Goal: Information Seeking & Learning: Learn about a topic

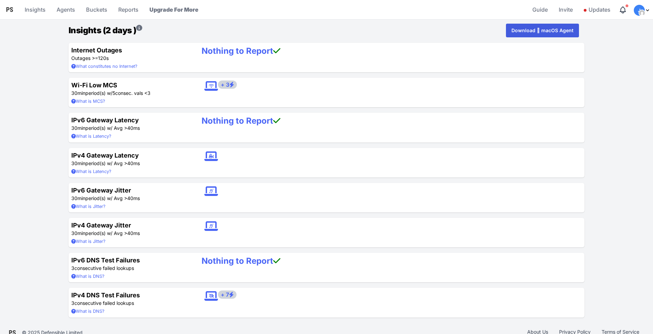
click at [228, 86] on span "+ 3" at bounding box center [227, 85] width 19 height 8
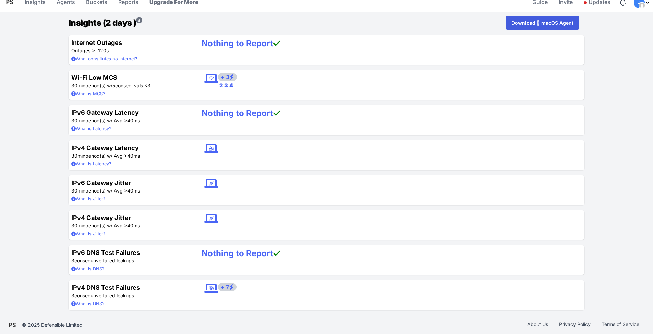
click at [228, 286] on span "+ 7" at bounding box center [227, 287] width 18 height 8
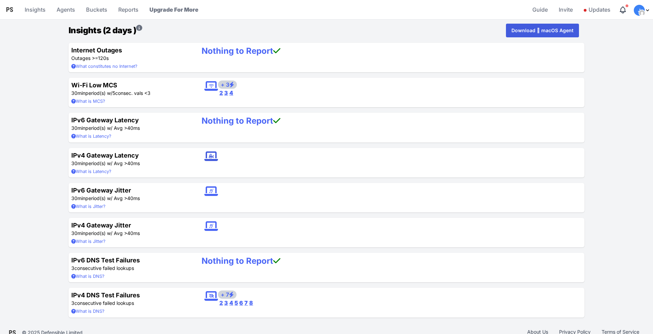
click at [210, 157] on icon at bounding box center [211, 156] width 14 height 11
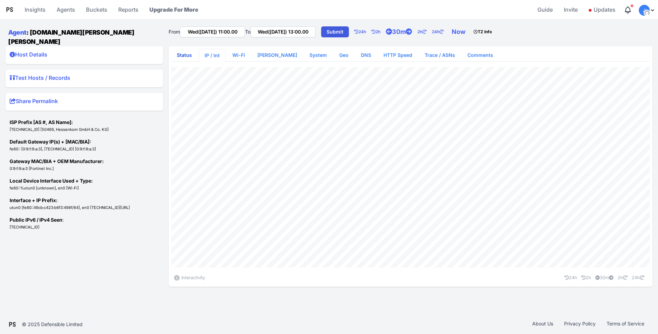
click at [186, 54] on link "Status" at bounding box center [184, 55] width 26 height 12
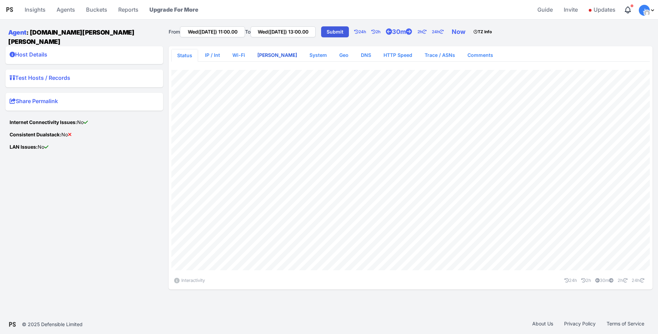
click at [272, 51] on link "[PERSON_NAME]" at bounding box center [277, 55] width 51 height 12
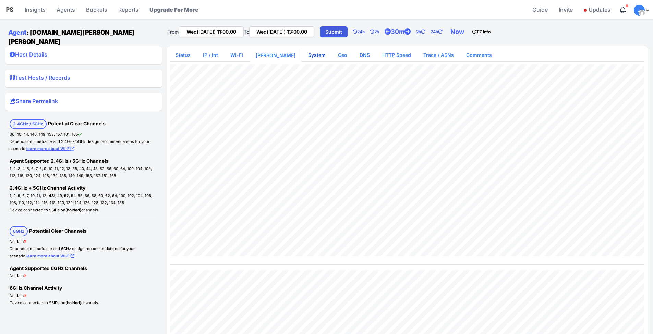
click at [306, 51] on link "System" at bounding box center [317, 55] width 28 height 12
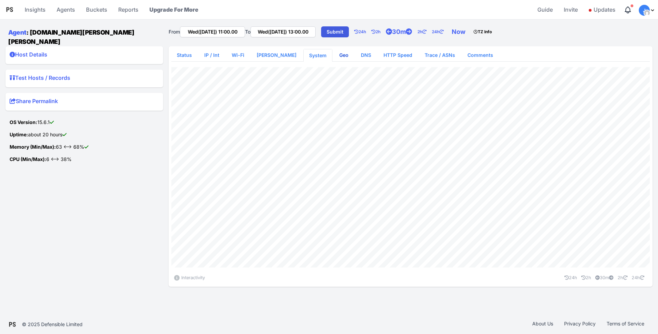
click at [334, 53] on link "Geo" at bounding box center [344, 55] width 20 height 12
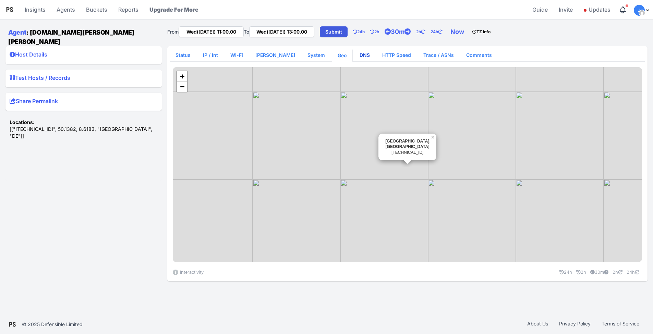
click at [354, 53] on link "DNS" at bounding box center [364, 55] width 21 height 12
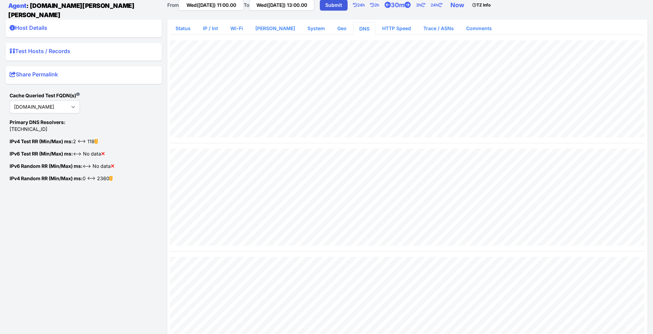
scroll to position [19, 0]
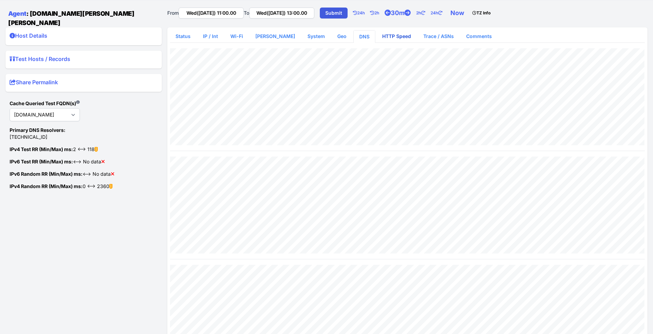
click at [377, 34] on link "HTTP Speed" at bounding box center [397, 36] width 40 height 12
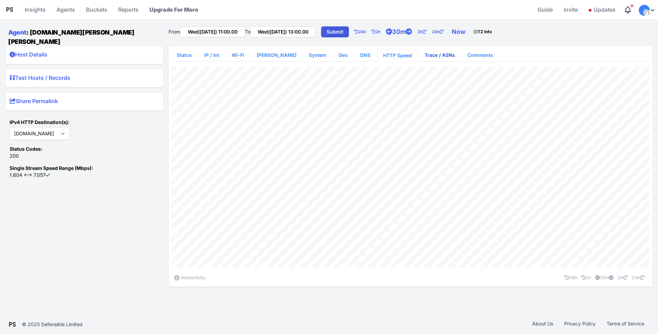
click at [428, 52] on link "Trace / ASNs" at bounding box center [439, 55] width 41 height 12
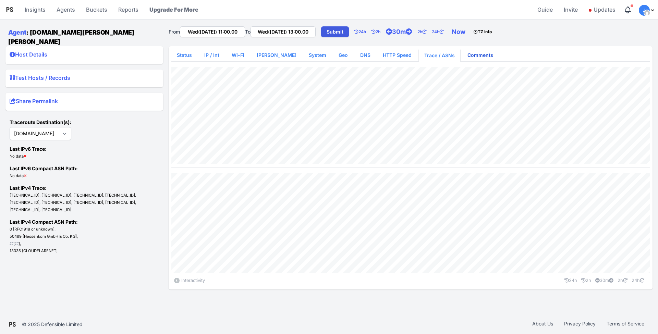
click at [476, 51] on link "Comments" at bounding box center [480, 55] width 37 height 12
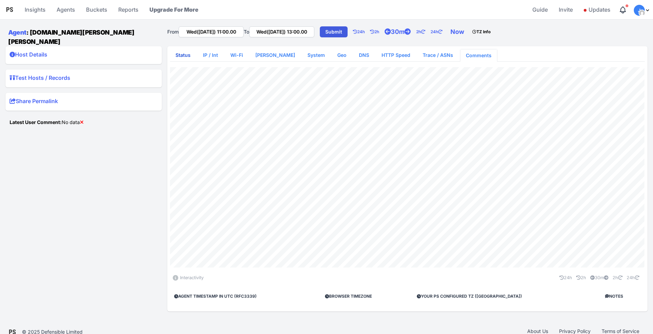
click at [186, 54] on link "Status" at bounding box center [183, 55] width 26 height 12
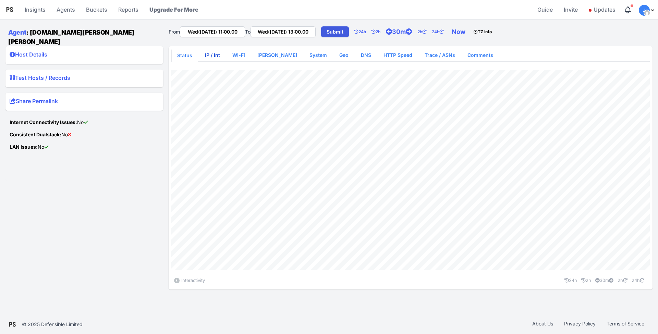
click at [212, 53] on link "IP / Int" at bounding box center [212, 55] width 26 height 12
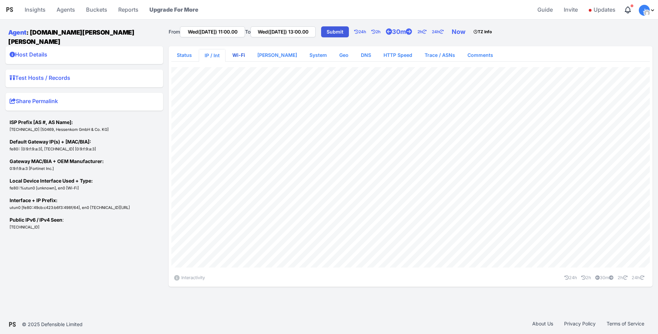
click at [232, 52] on link "Wi-Fi" at bounding box center [239, 55] width 24 height 12
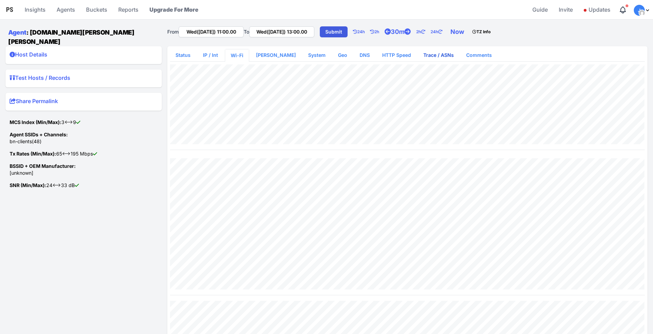
click at [437, 53] on link "Trace / ASNs" at bounding box center [438, 55] width 41 height 12
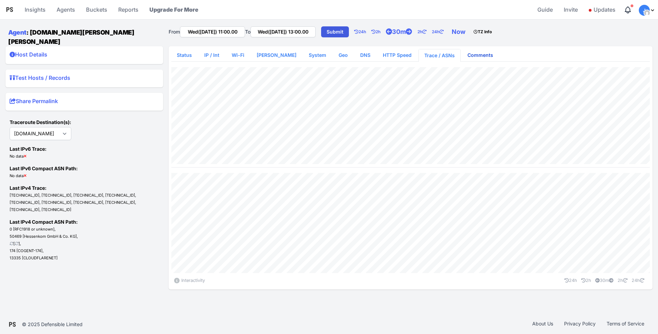
click at [467, 51] on link "Comments" at bounding box center [480, 55] width 37 height 12
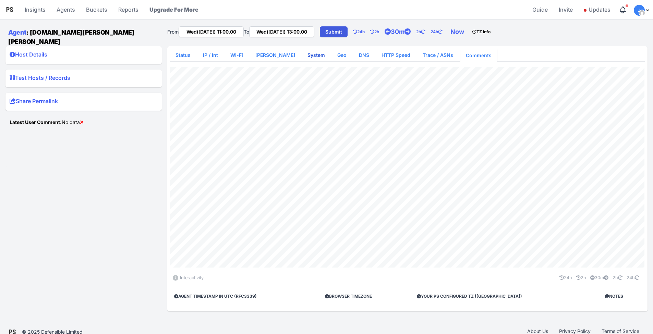
click at [310, 53] on link "System" at bounding box center [316, 55] width 28 height 12
